Goal: Task Accomplishment & Management: Use online tool/utility

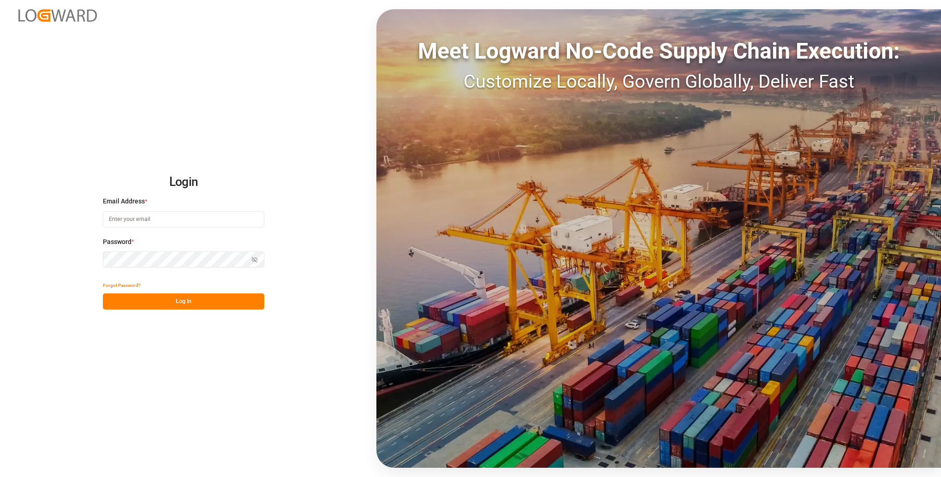
type input "[PERSON_NAME][EMAIL_ADDRESS][PERSON_NAME][DOMAIN_NAME]"
click at [215, 306] on button "Log In" at bounding box center [183, 301] width 161 height 16
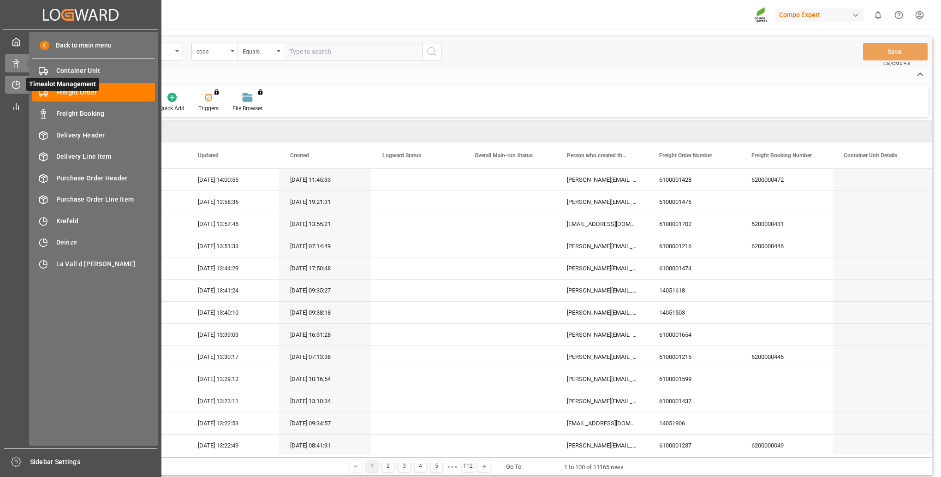
click at [15, 85] on icon at bounding box center [16, 84] width 9 height 9
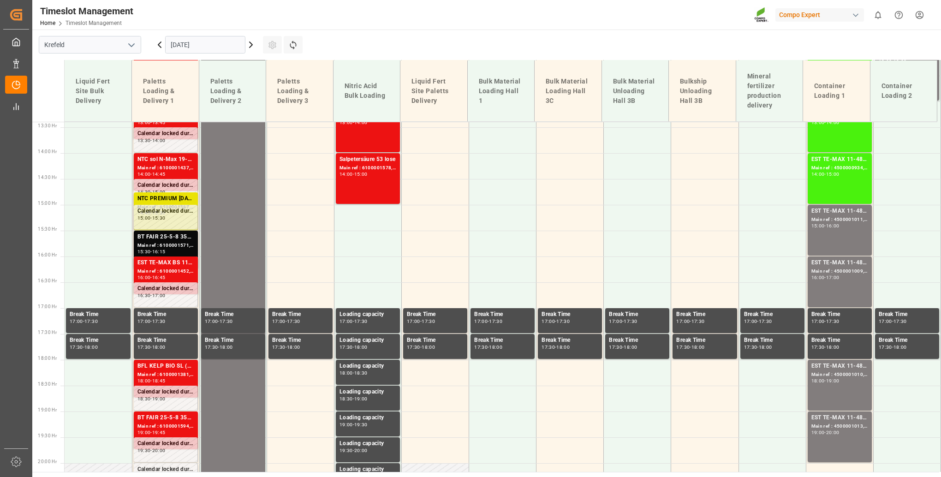
scroll to position [695, 0]
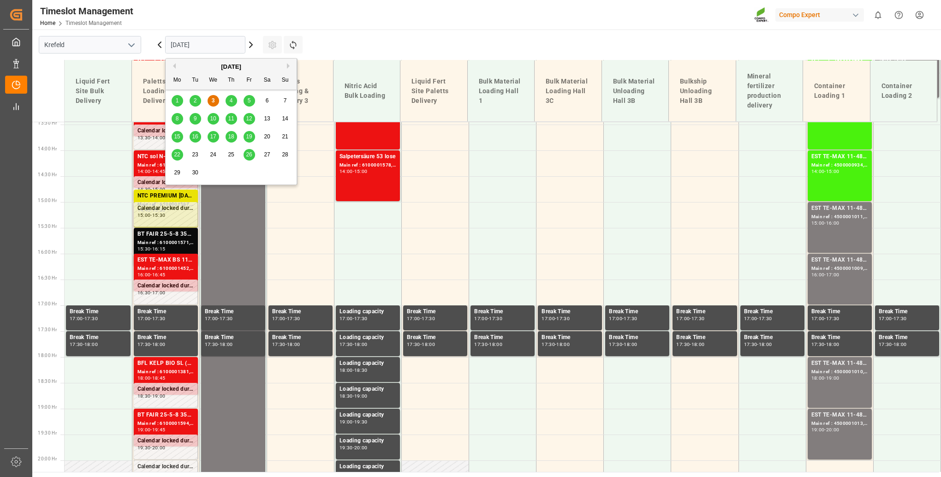
click at [212, 47] on input "[DATE]" at bounding box center [205, 45] width 80 height 18
click at [286, 65] on div "[DATE]" at bounding box center [231, 66] width 131 height 9
click at [289, 64] on button "Next Month" at bounding box center [290, 66] width 6 height 6
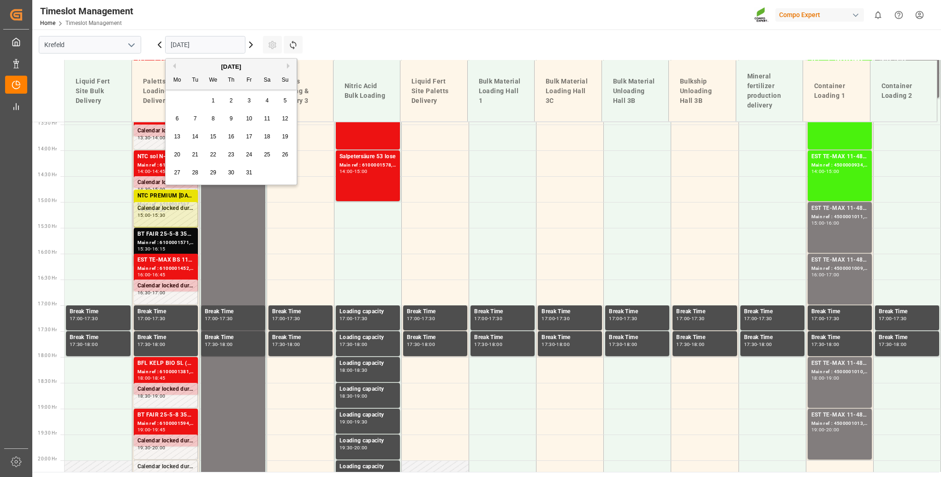
click at [174, 121] on div "6" at bounding box center [178, 118] width 12 height 11
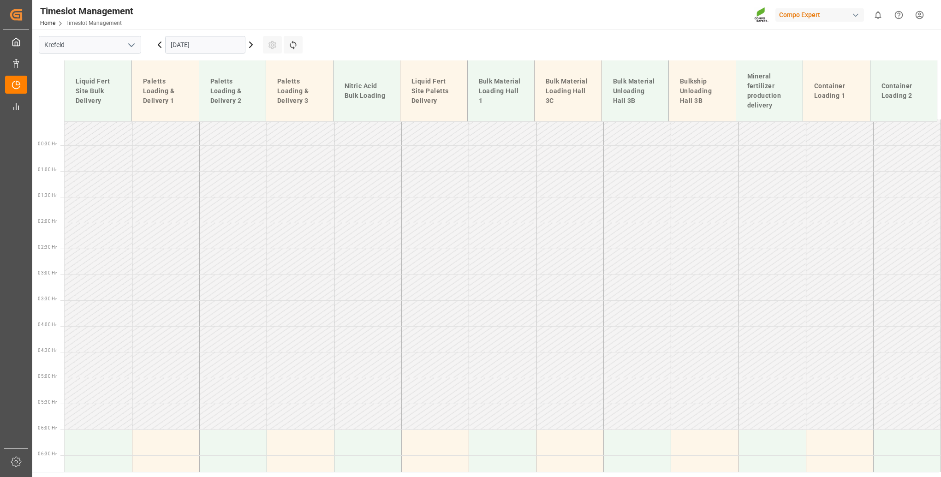
scroll to position [0, 0]
click at [448, 261] on td at bounding box center [435, 264] width 67 height 26
click at [248, 43] on icon at bounding box center [250, 44] width 11 height 11
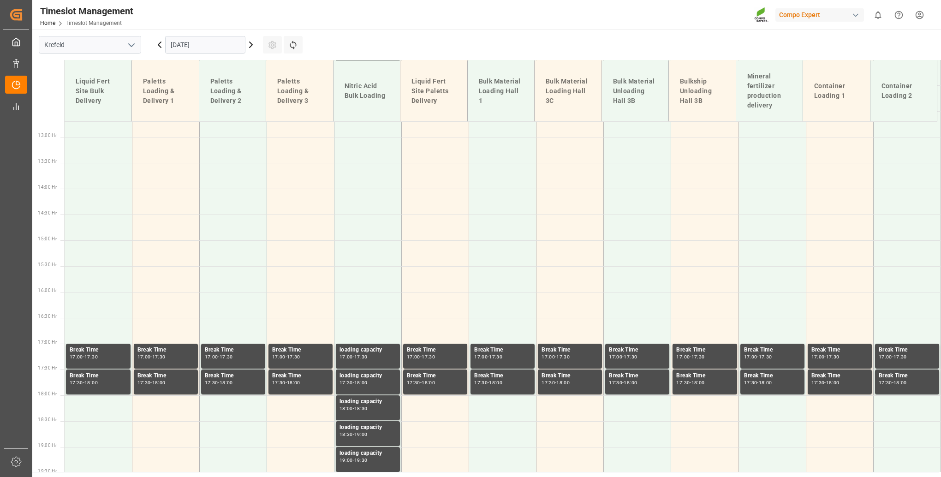
scroll to position [695, 0]
